Goal: Transaction & Acquisition: Purchase product/service

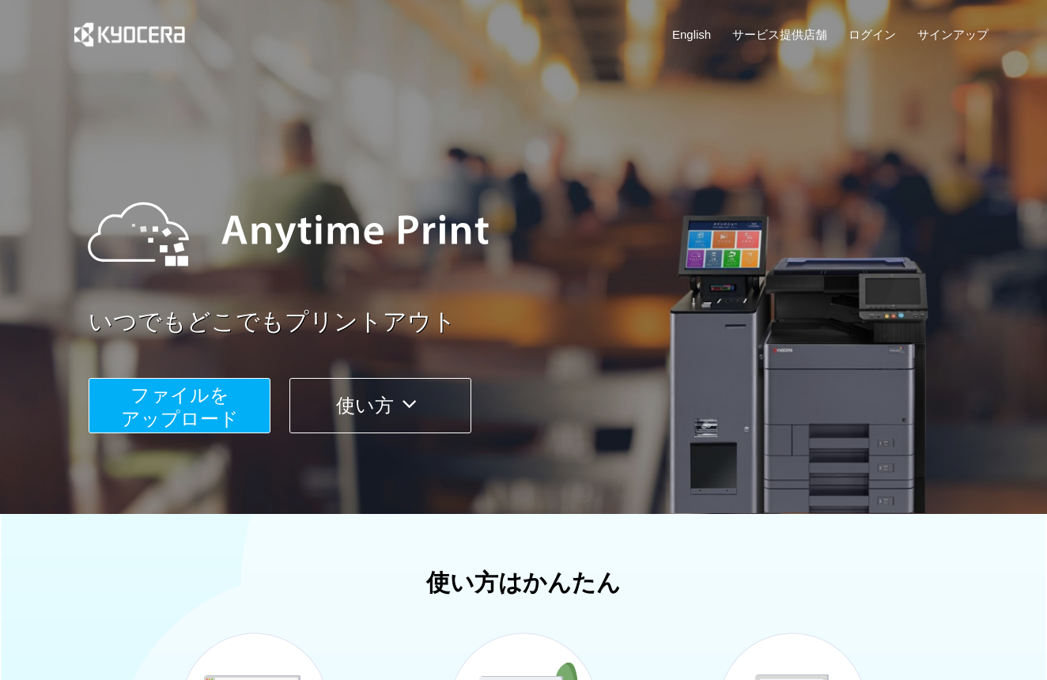
click at [200, 412] on span "ファイルを ​​アップロード" at bounding box center [180, 406] width 118 height 45
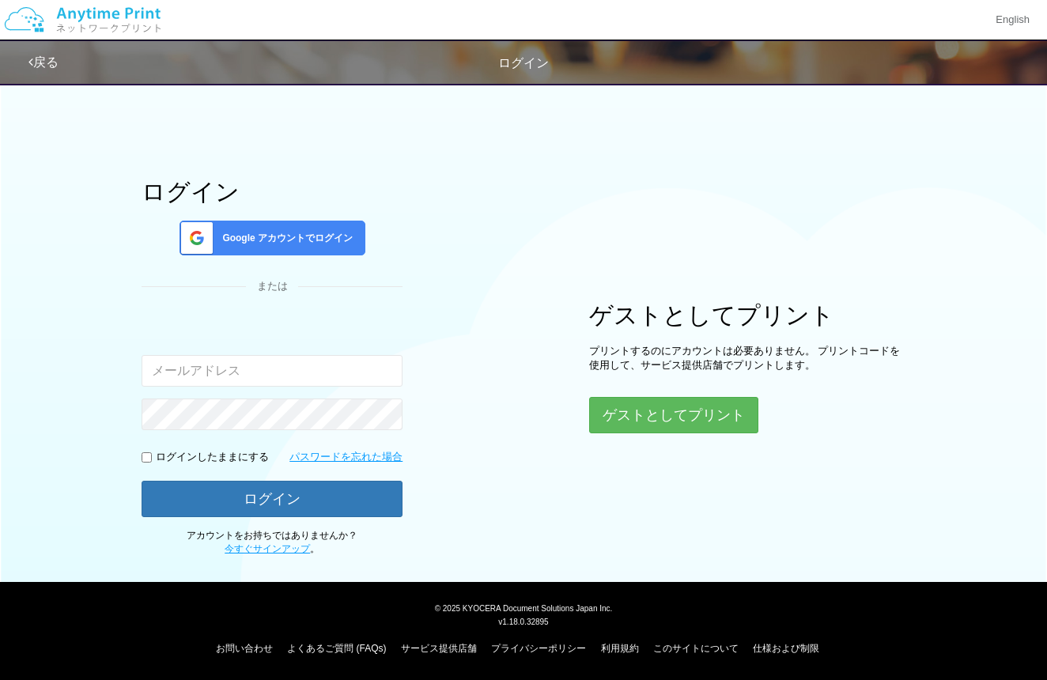
click at [711, 397] on button "ゲストとしてプリント" at bounding box center [673, 415] width 169 height 36
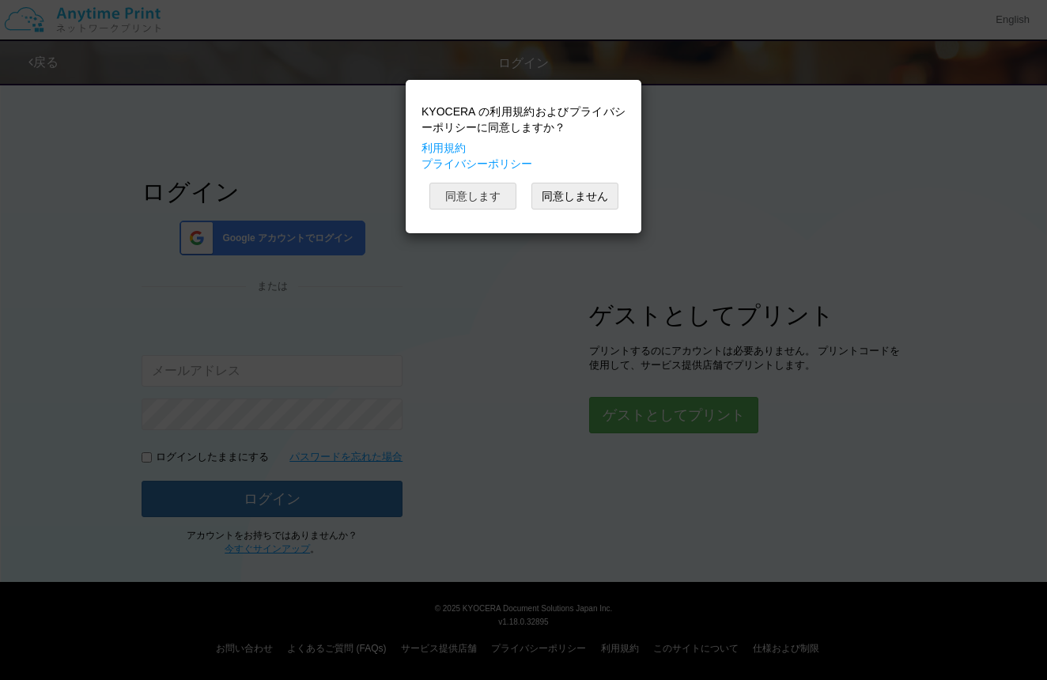
click at [471, 198] on button "同意します" at bounding box center [472, 196] width 87 height 27
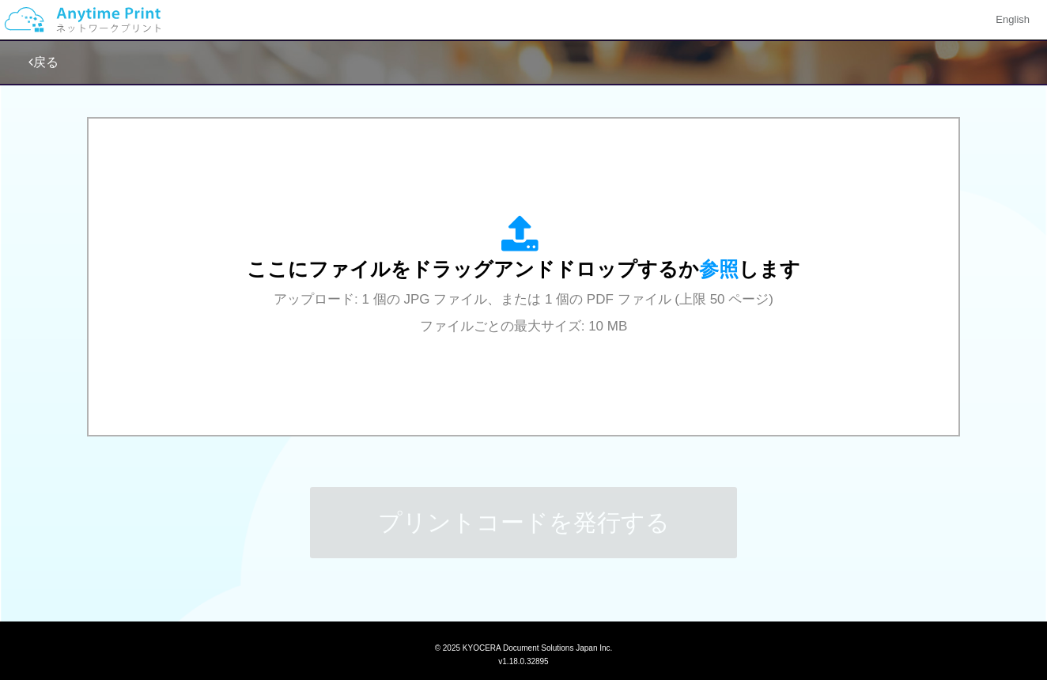
scroll to position [485, 0]
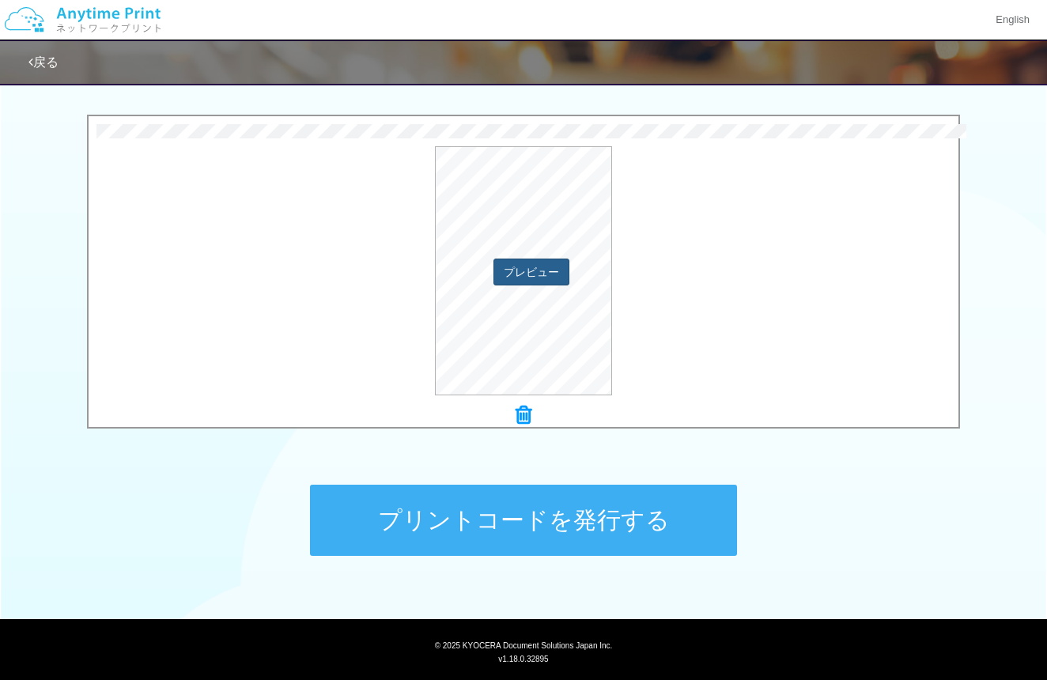
click at [549, 272] on button "プレビュー" at bounding box center [531, 271] width 76 height 27
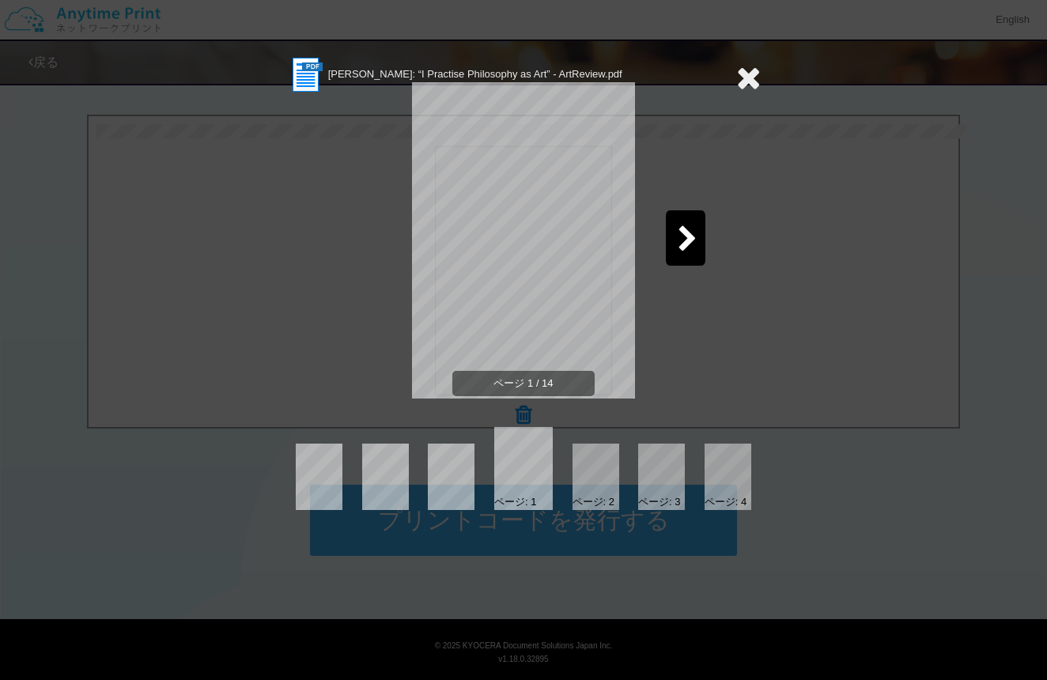
click at [687, 228] on icon at bounding box center [687, 240] width 20 height 28
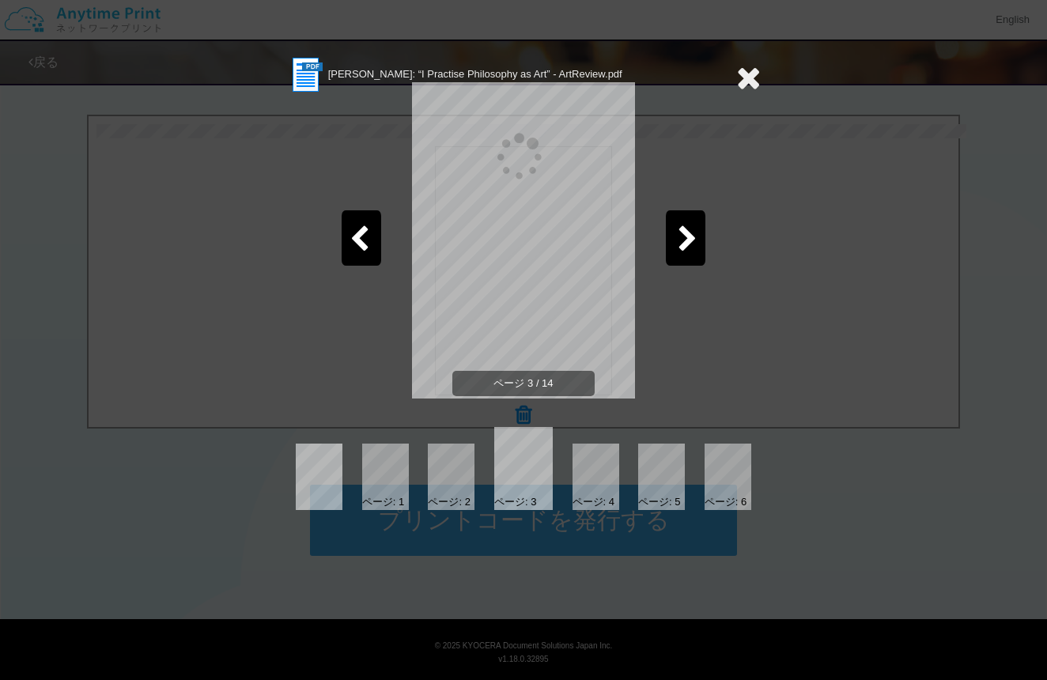
click at [687, 228] on icon at bounding box center [687, 240] width 20 height 28
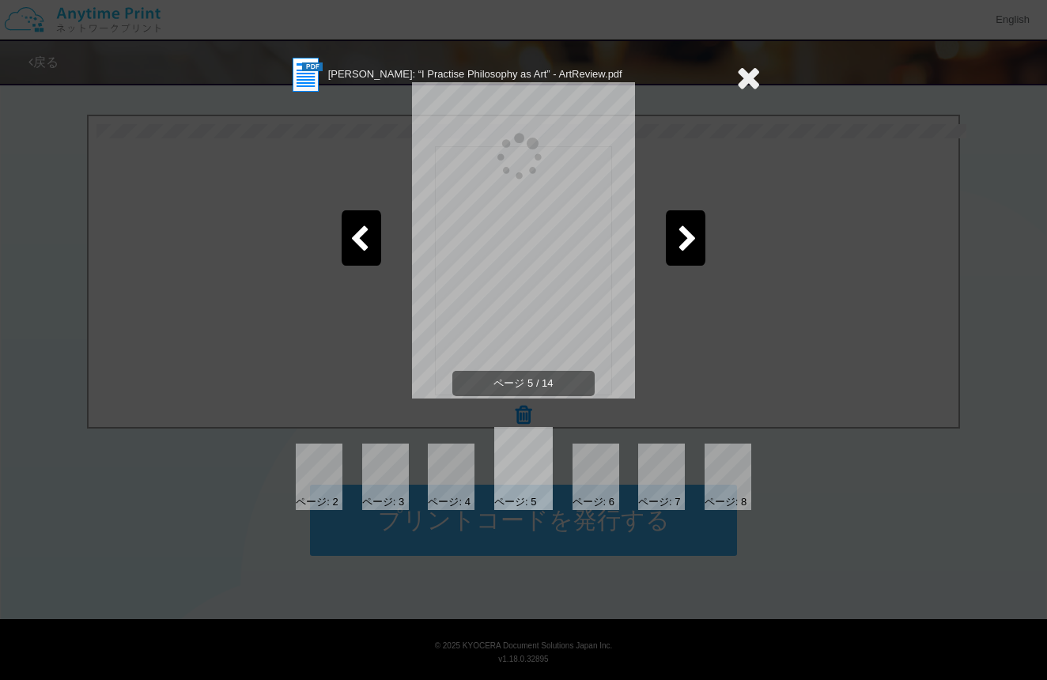
click at [687, 228] on icon at bounding box center [687, 240] width 20 height 28
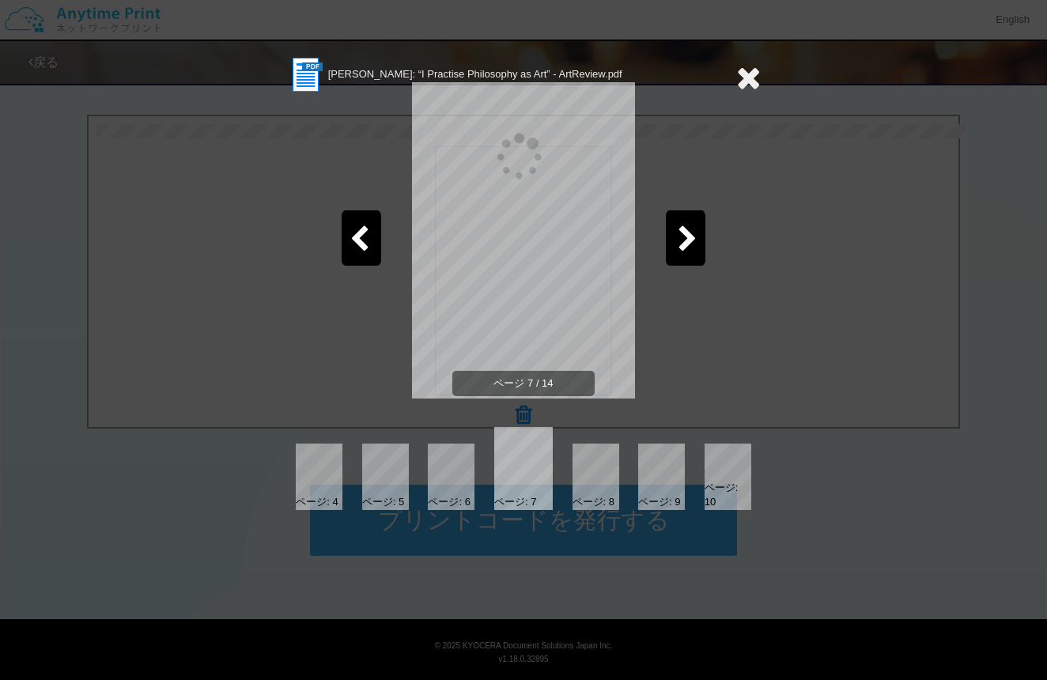
click at [687, 228] on icon at bounding box center [687, 240] width 20 height 28
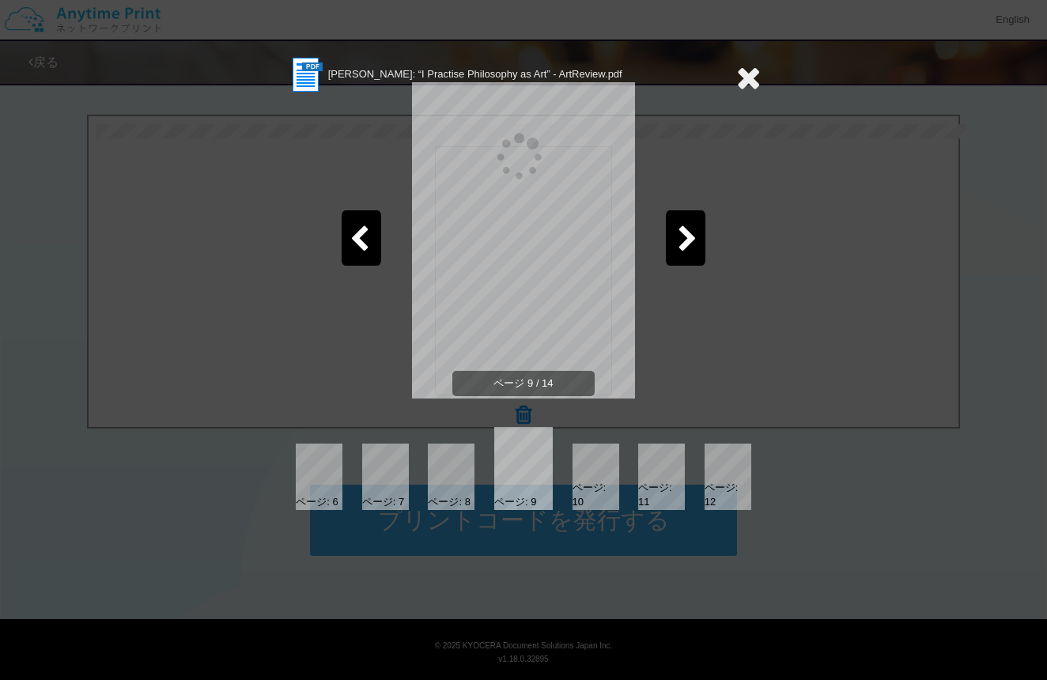
click at [687, 228] on icon at bounding box center [687, 240] width 20 height 28
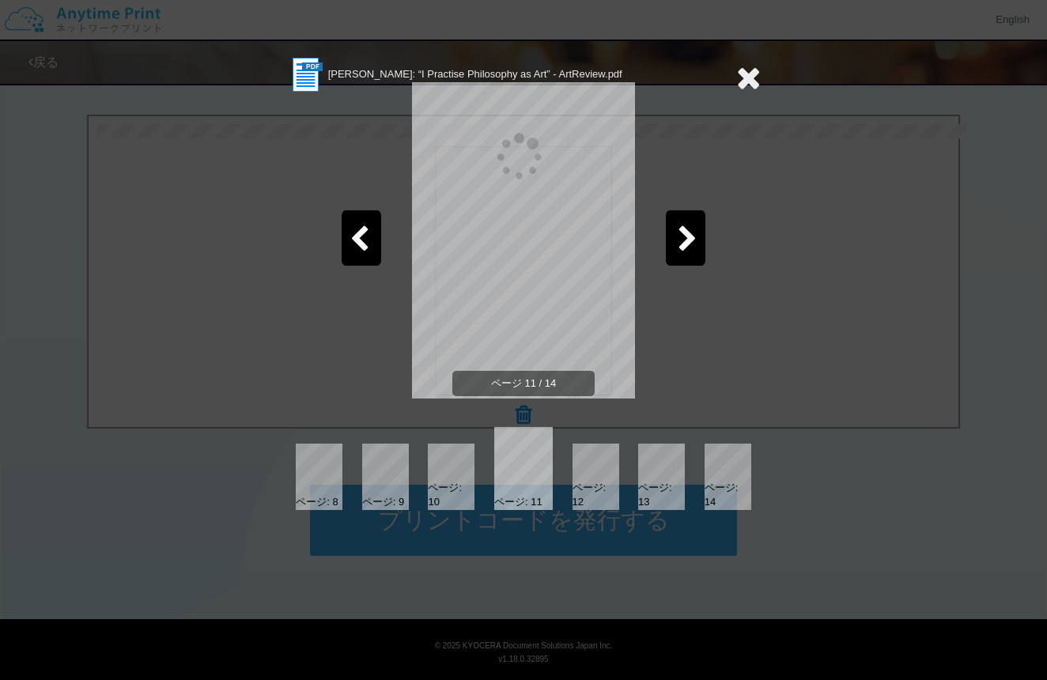
click at [687, 228] on icon at bounding box center [687, 240] width 20 height 28
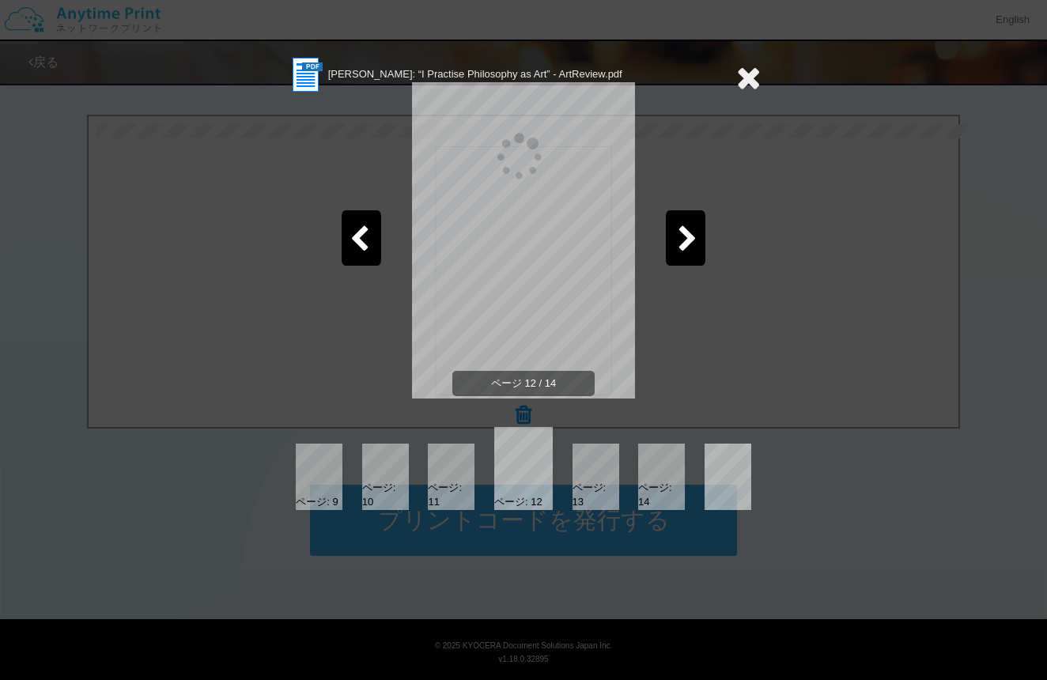
click at [687, 228] on icon at bounding box center [687, 240] width 20 height 28
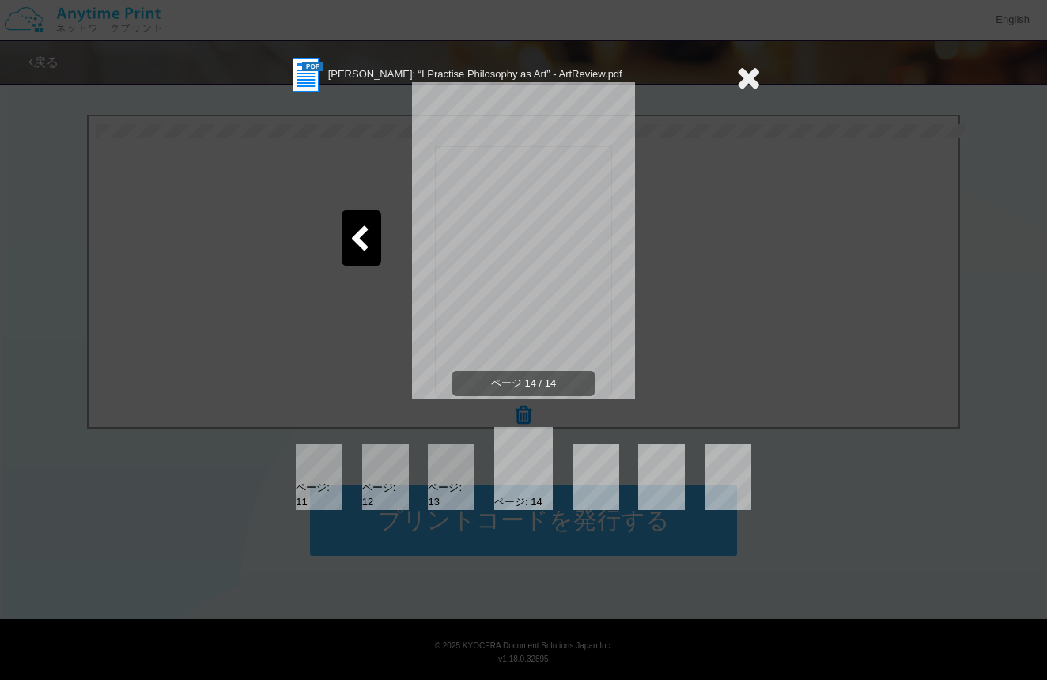
click at [740, 77] on icon at bounding box center [748, 78] width 25 height 32
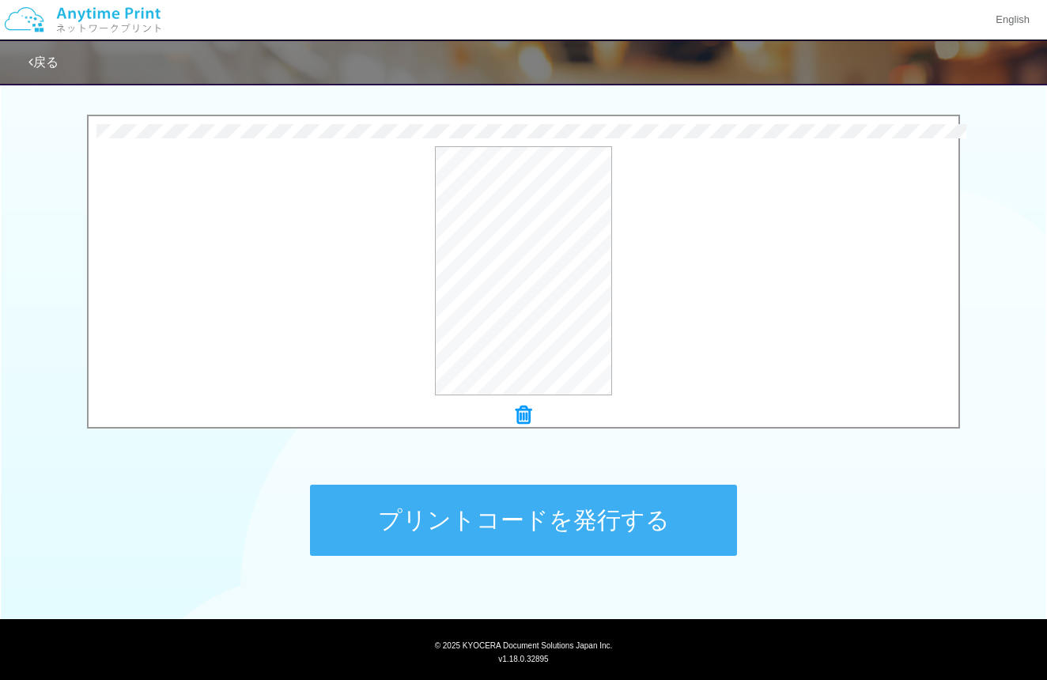
click at [528, 512] on button "プリントコードを発行する" at bounding box center [523, 520] width 427 height 71
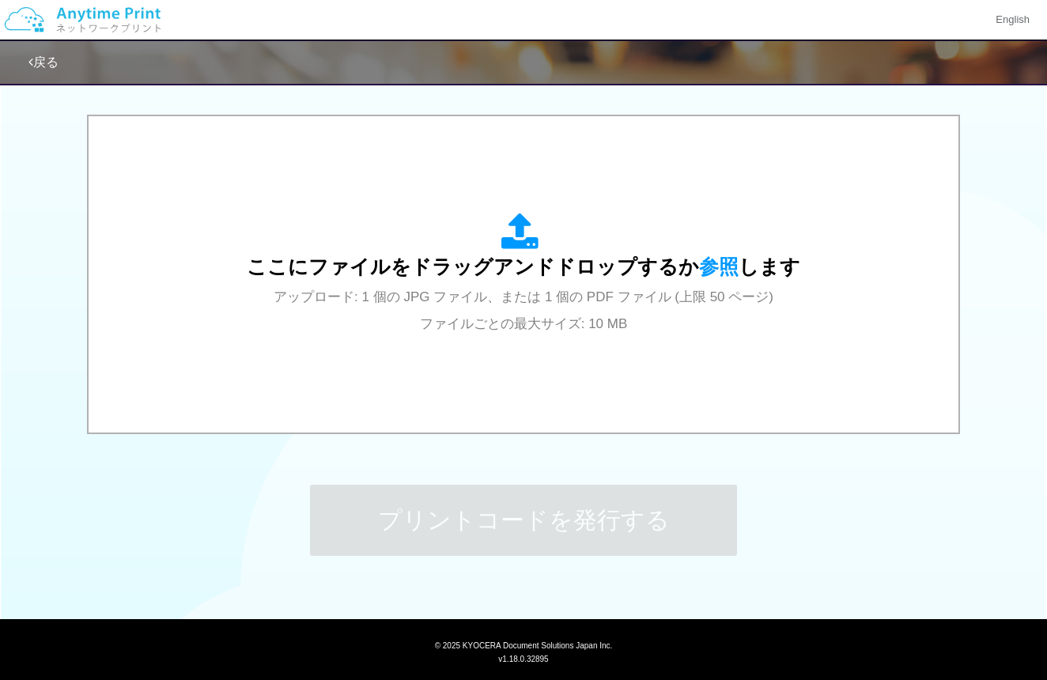
scroll to position [0, 0]
